Goal: Information Seeking & Learning: Learn about a topic

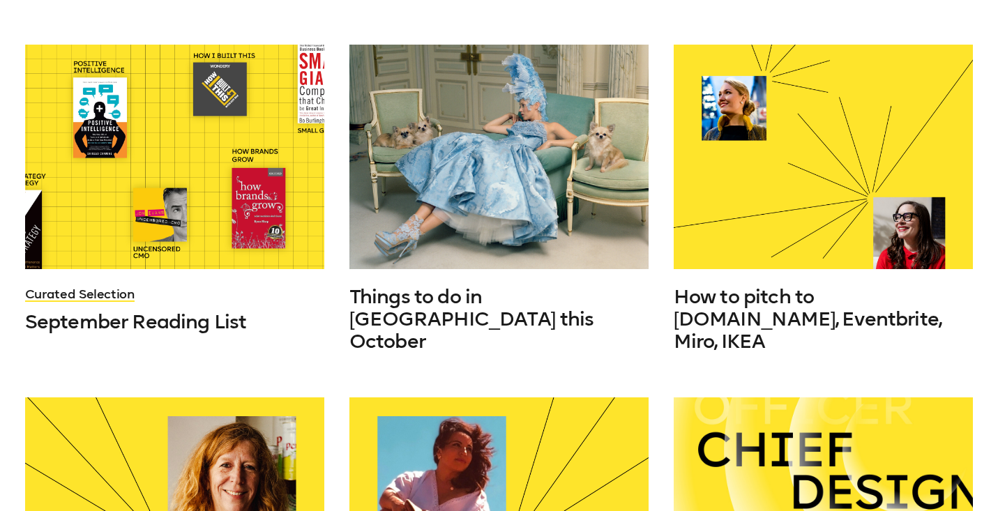
scroll to position [410, 0]
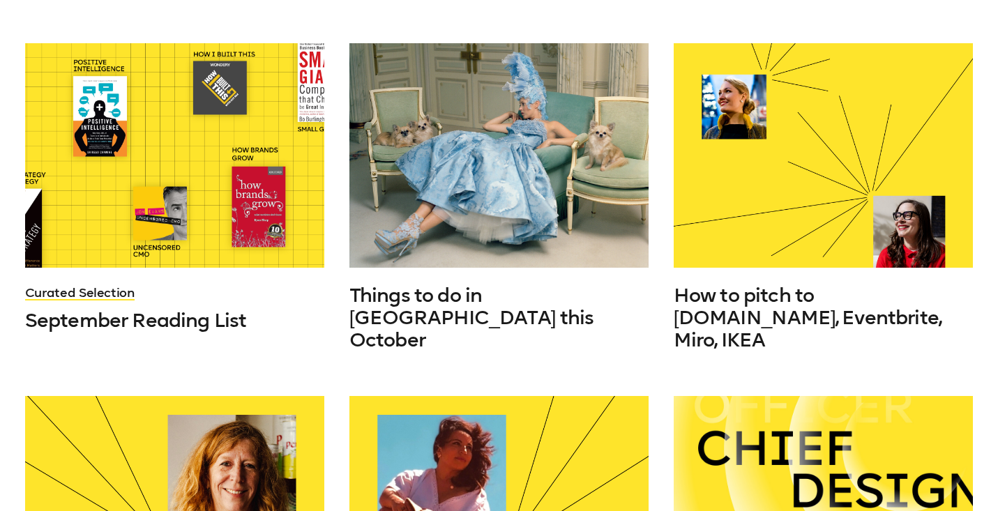
click at [524, 221] on div at bounding box center [498, 155] width 299 height 225
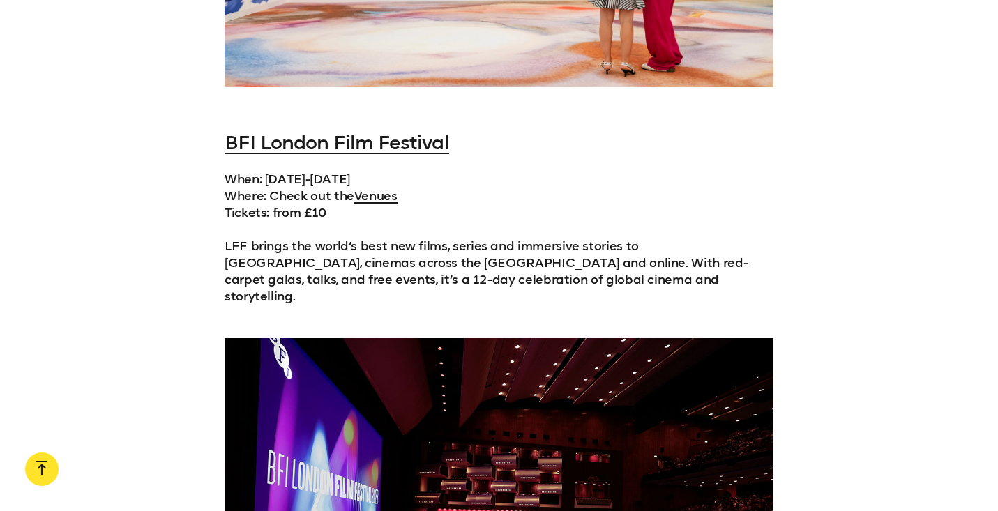
scroll to position [2124, 0]
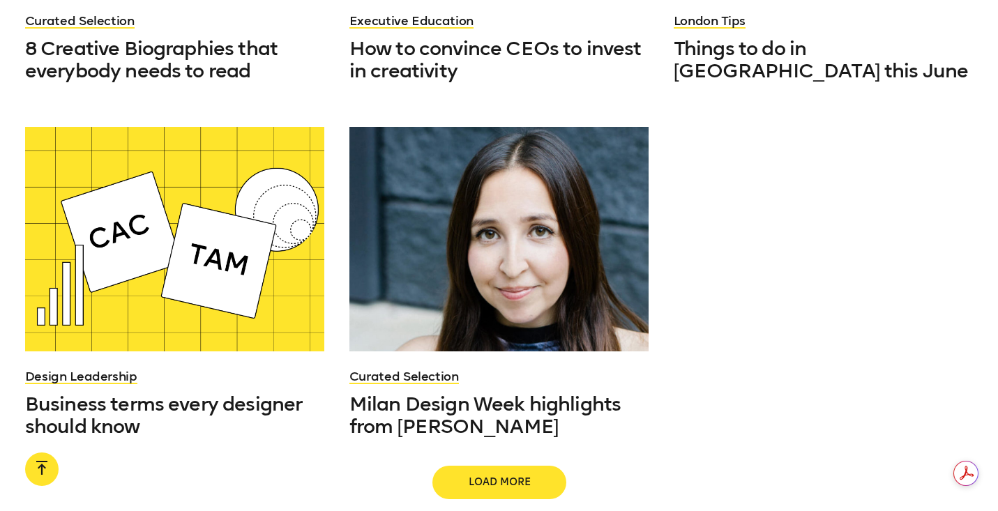
scroll to position [2607, 0]
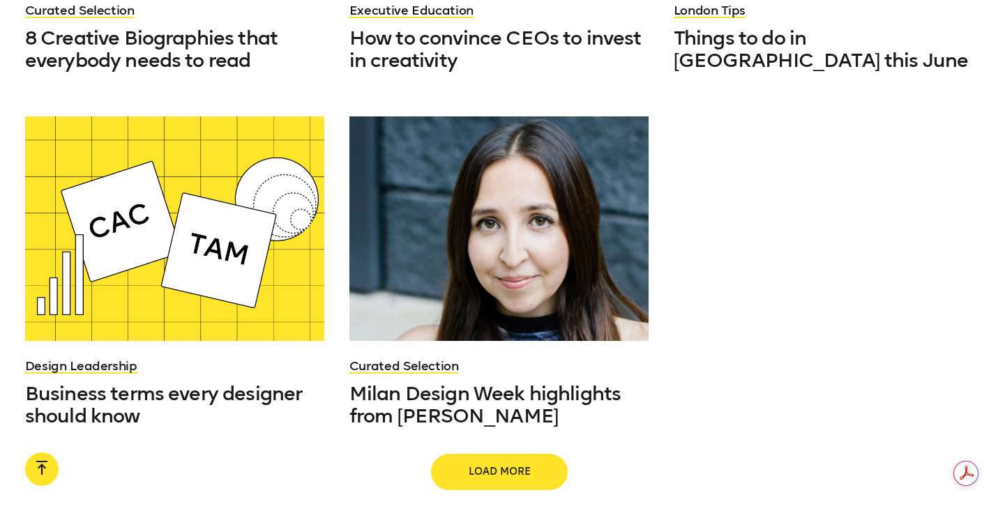
click at [505, 465] on span "Load more" at bounding box center [499, 472] width 89 height 14
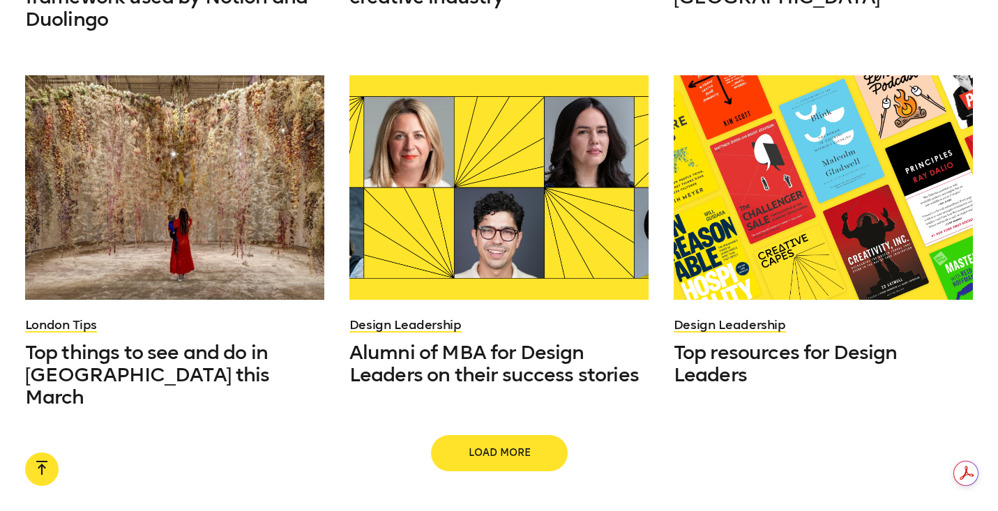
scroll to position [3769, 0]
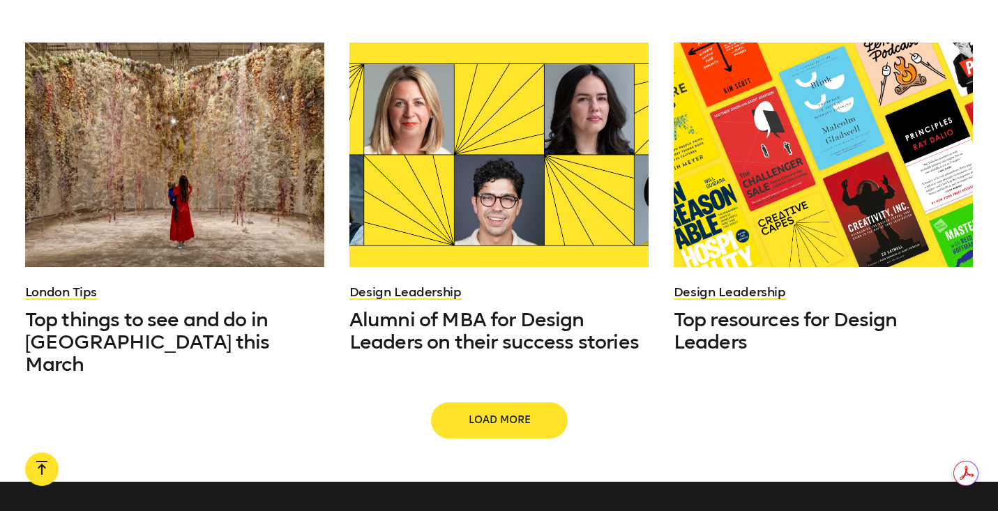
click at [492, 413] on span "Load more" at bounding box center [499, 420] width 89 height 14
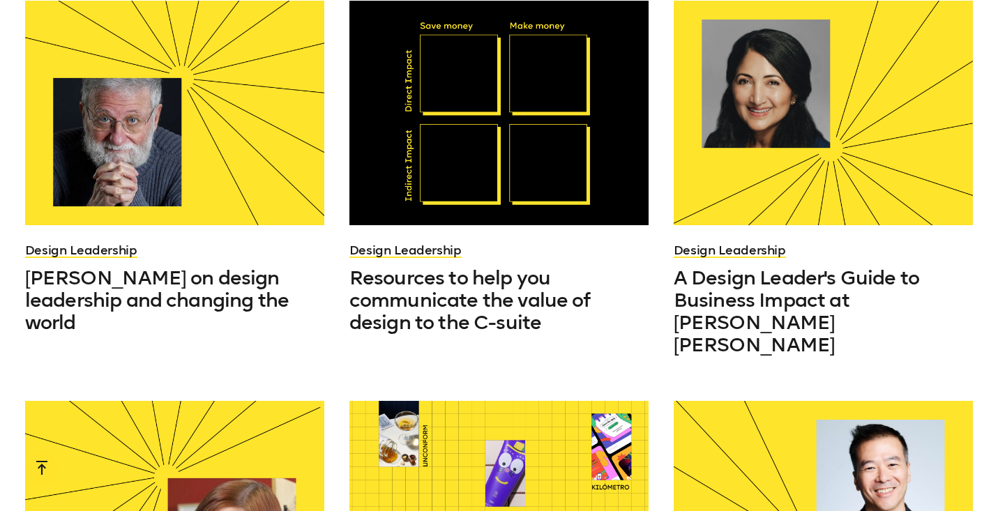
scroll to position [4169, 0]
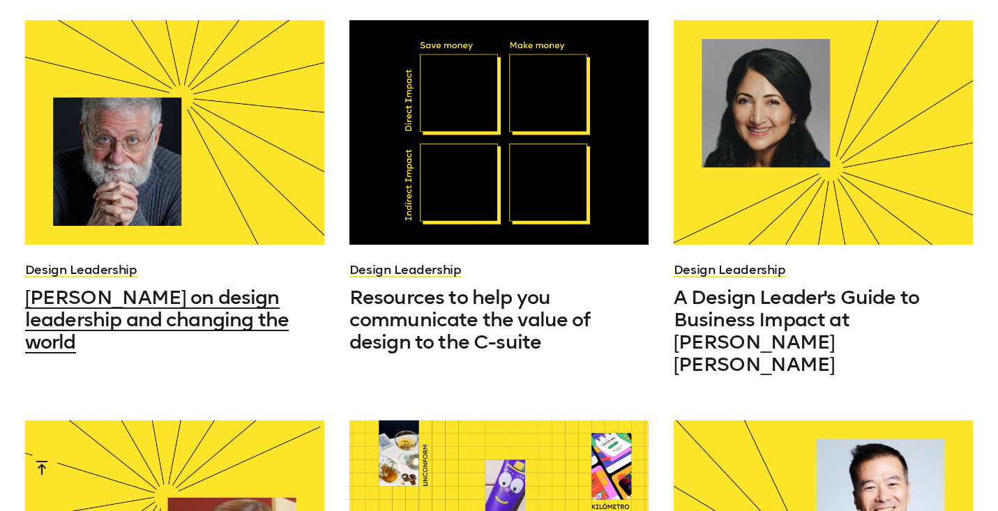
click at [259, 287] on h3 "[PERSON_NAME] on design leadership and changing the world" at bounding box center [174, 320] width 299 height 67
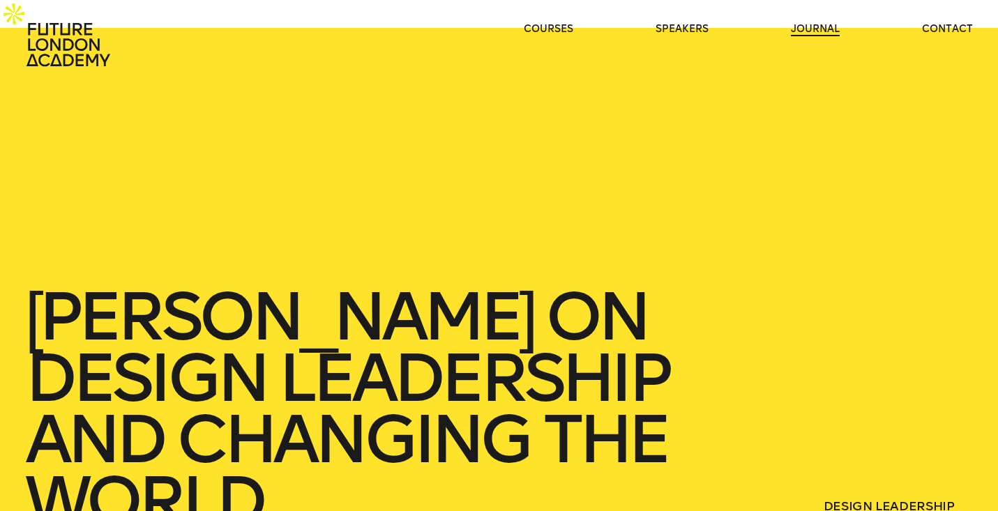
click at [804, 33] on link "journal" at bounding box center [815, 29] width 49 height 14
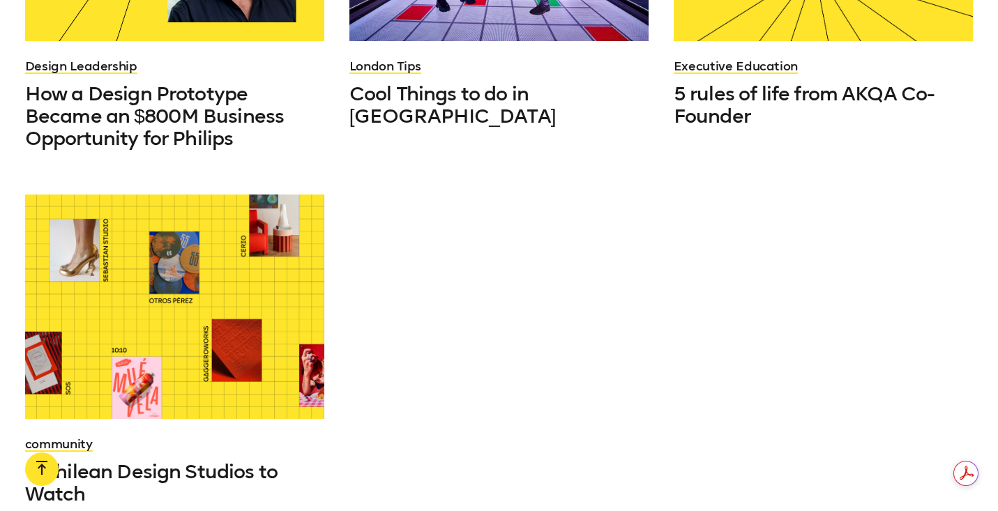
scroll to position [1415, 0]
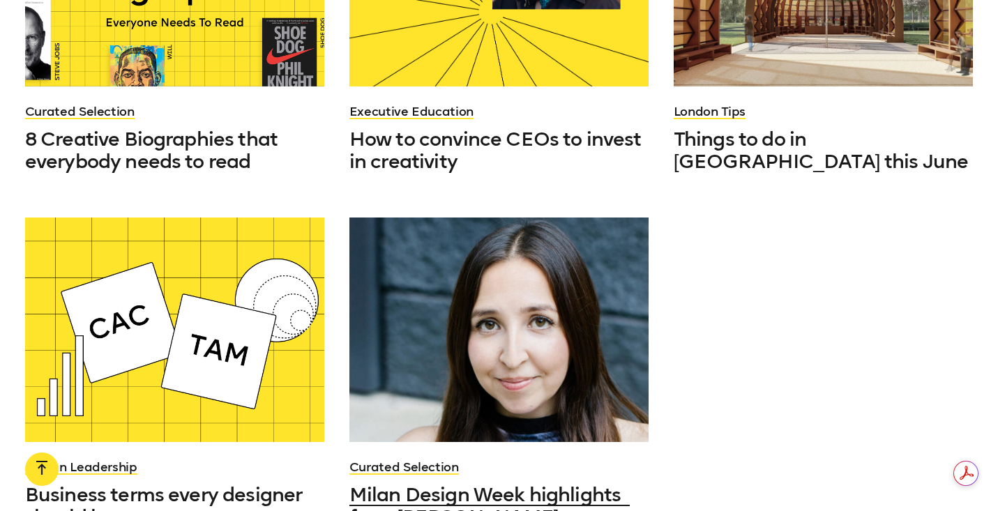
scroll to position [2538, 0]
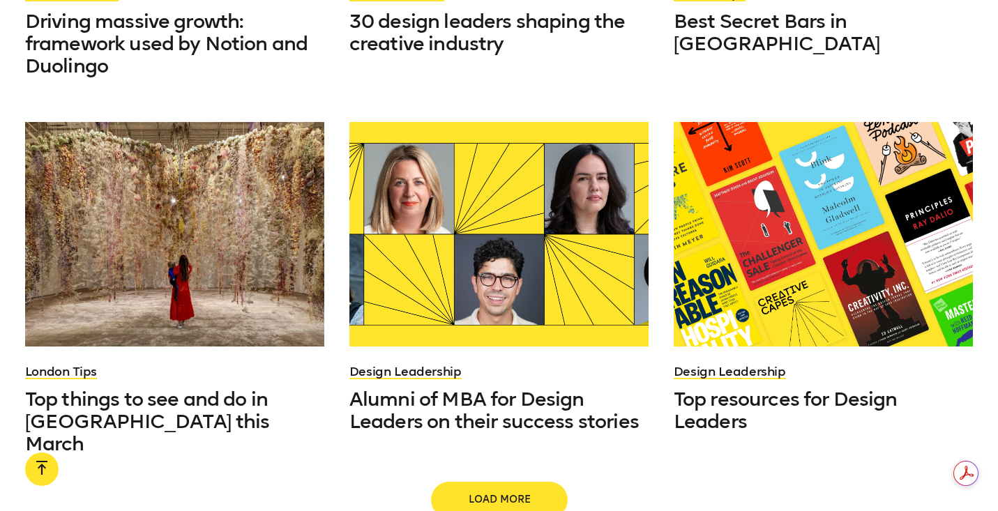
scroll to position [3695, 0]
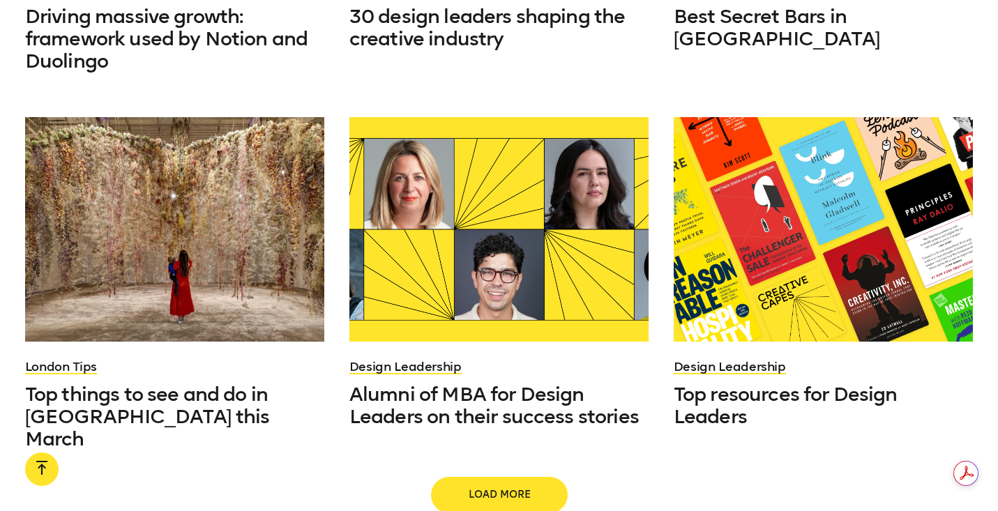
click at [515, 478] on button "Load more" at bounding box center [499, 494] width 134 height 33
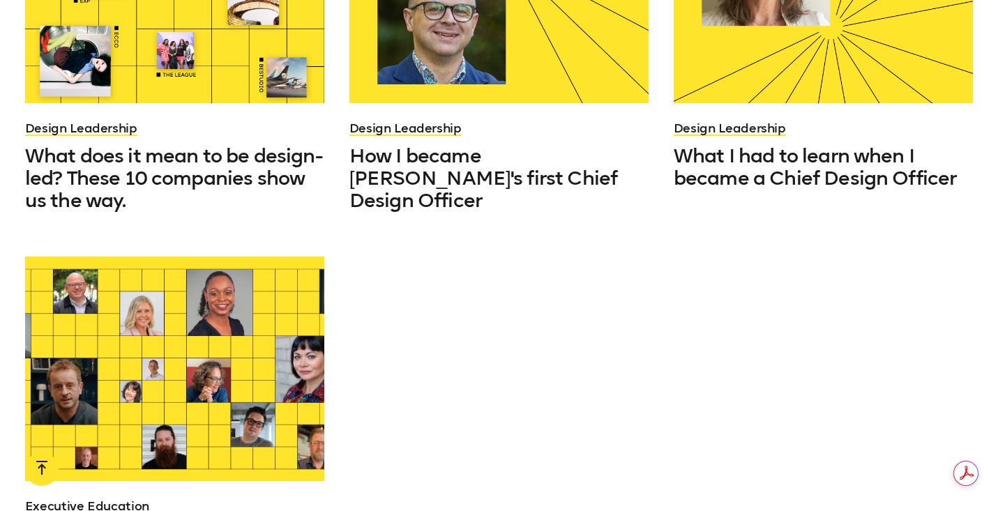
scroll to position [5092, 0]
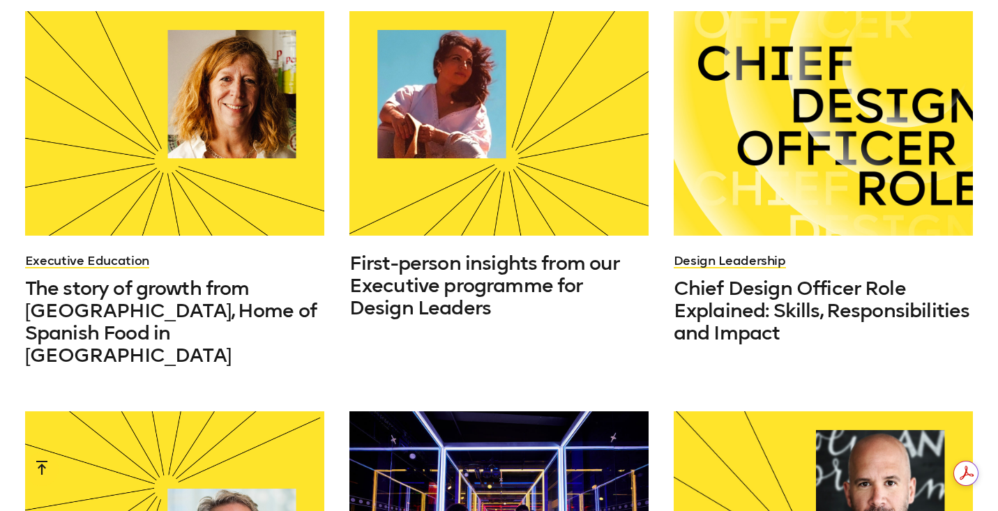
scroll to position [822, 0]
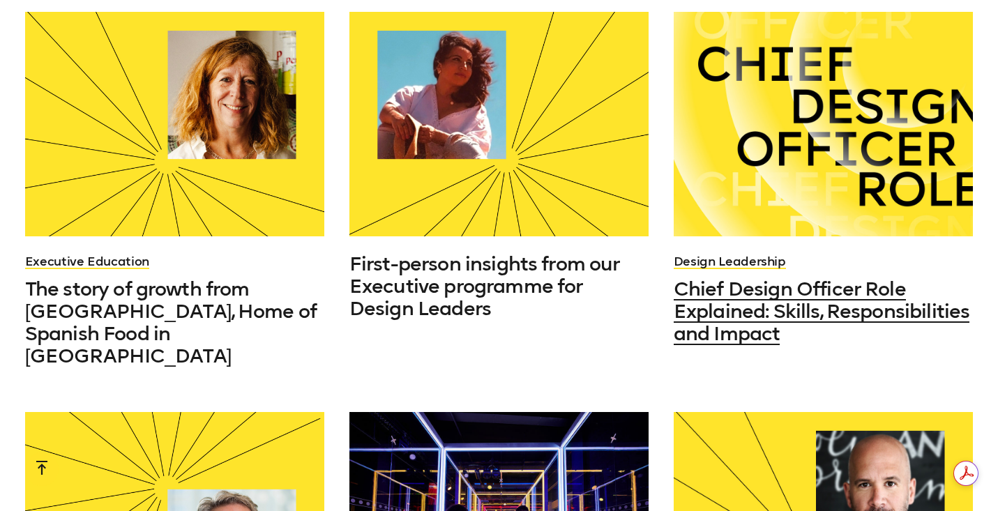
click at [839, 95] on div at bounding box center [823, 124] width 299 height 225
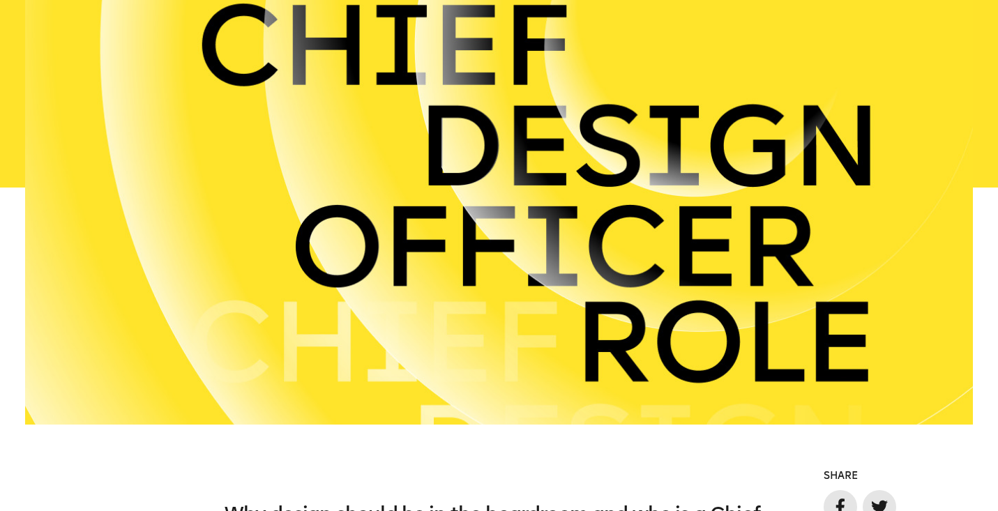
scroll to position [574, 0]
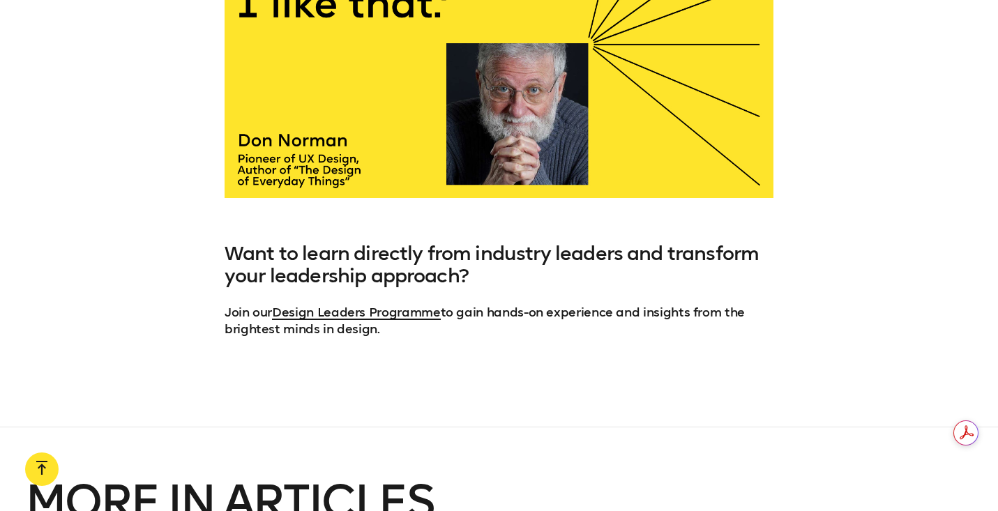
scroll to position [3393, 0]
